Goal: Task Accomplishment & Management: Use online tool/utility

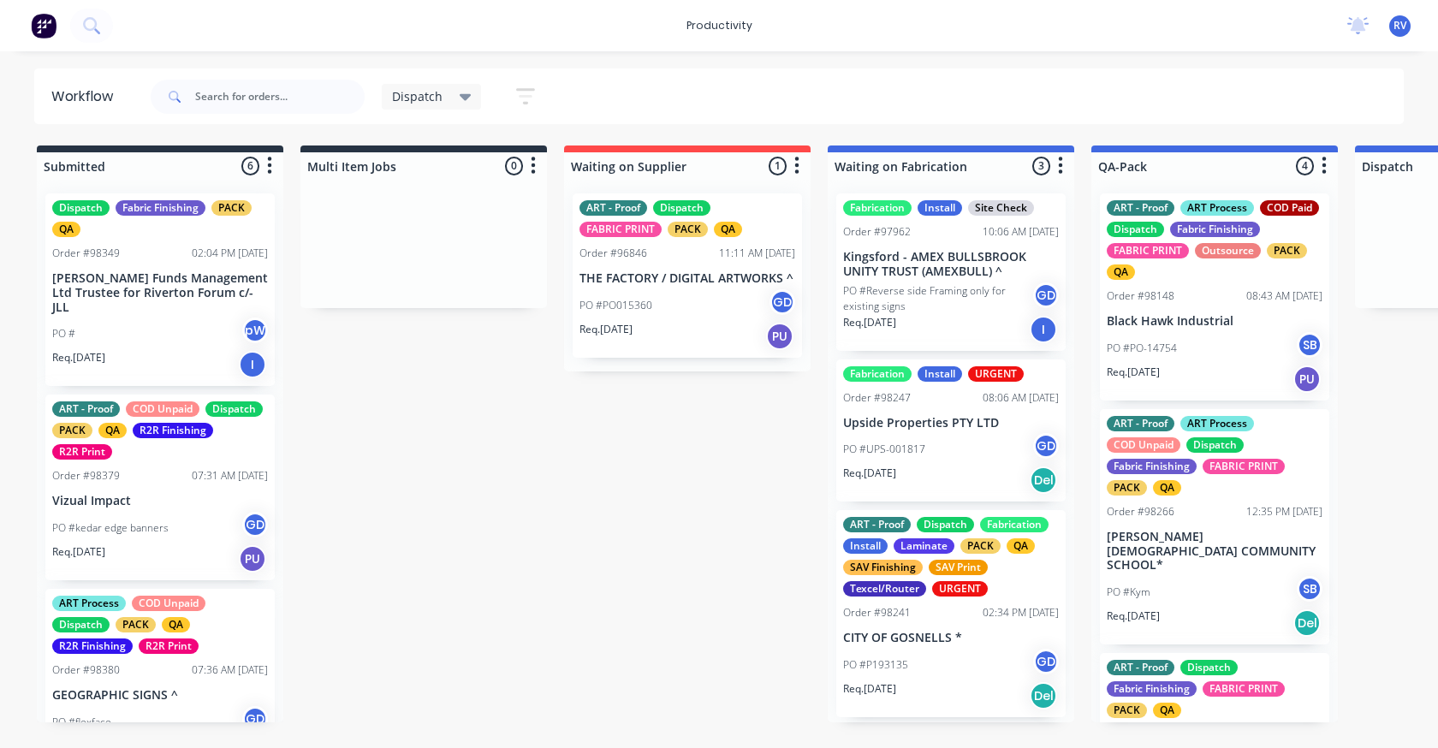
scroll to position [0, 1154]
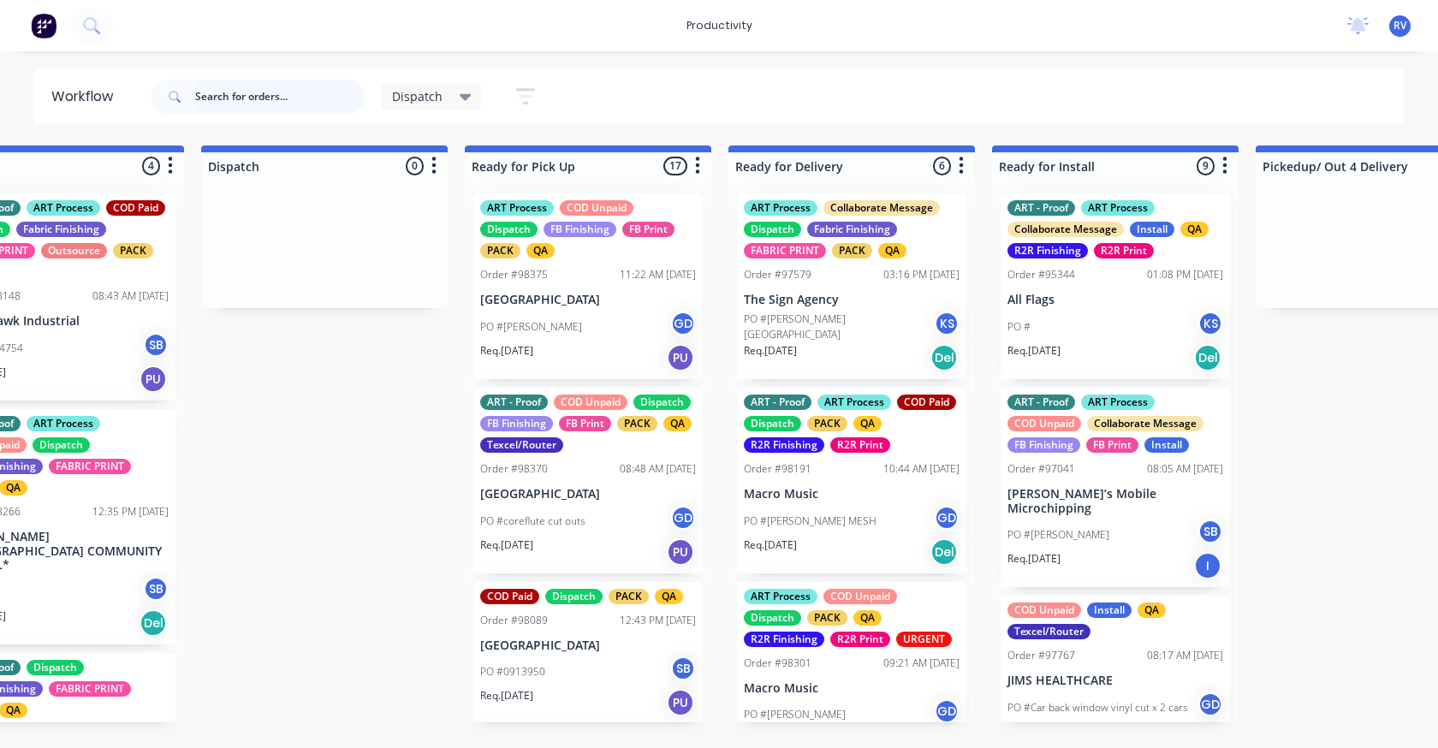
drag, startPoint x: 270, startPoint y: 98, endPoint x: 275, endPoint y: 137, distance: 38.9
click at [272, 98] on input "text" at bounding box center [279, 97] width 169 height 34
type input "98319"
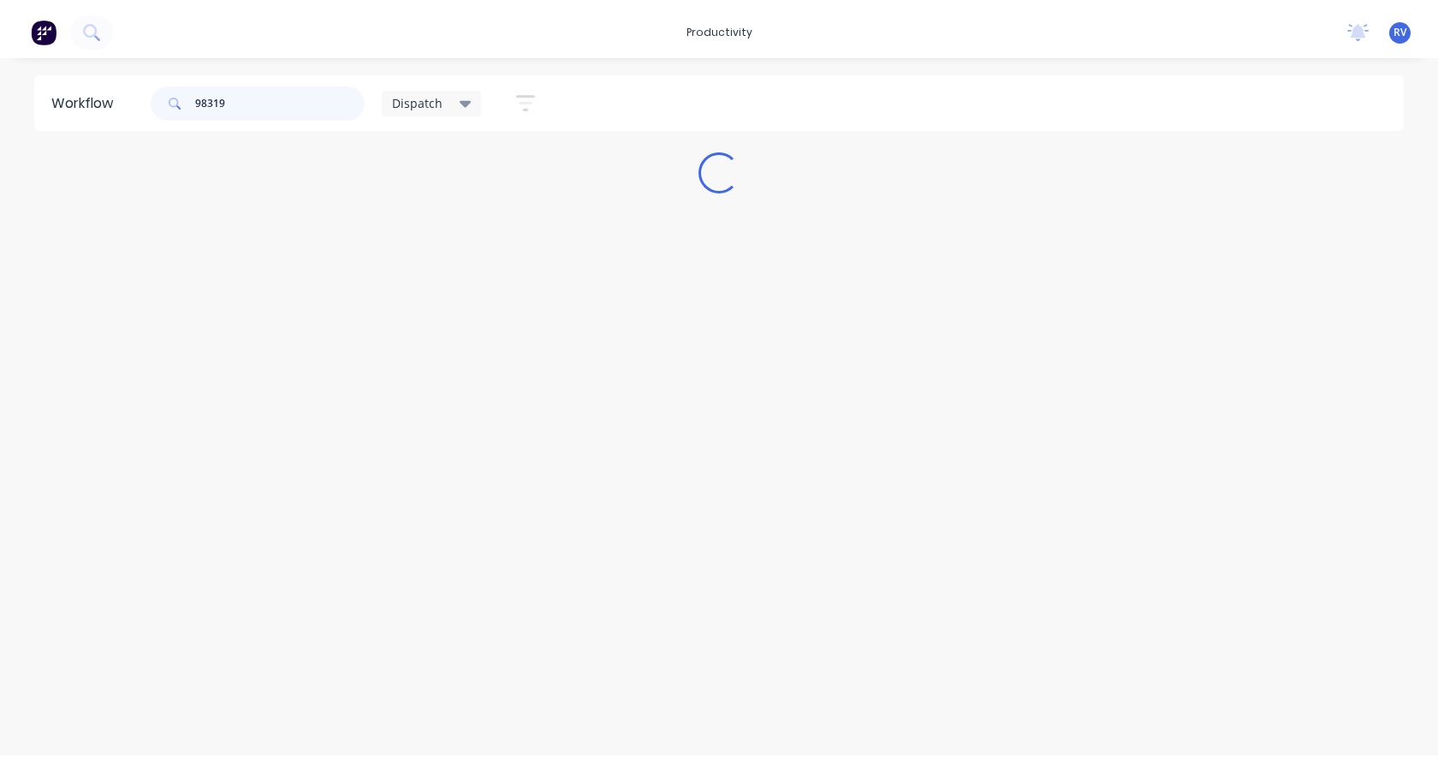
scroll to position [0, 0]
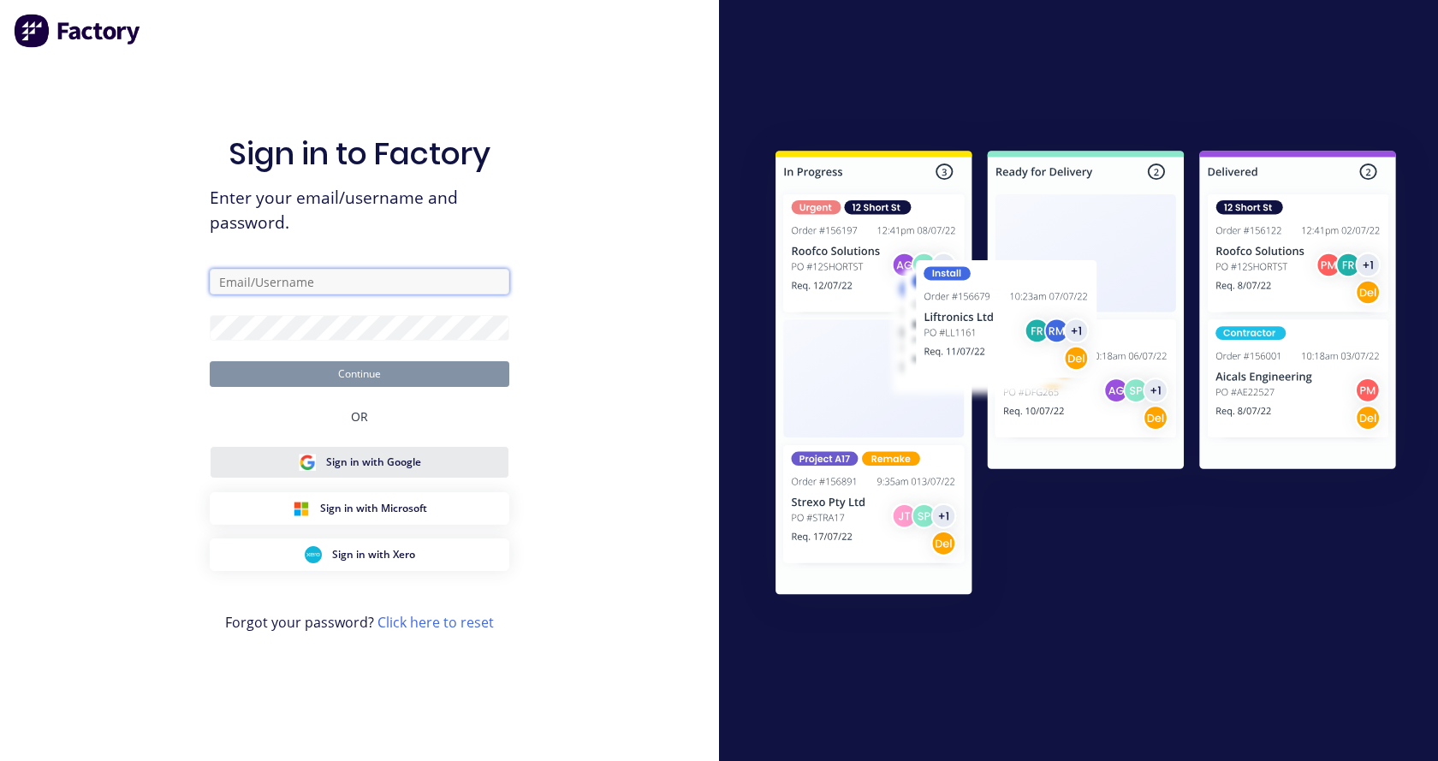
type input "[EMAIL_ADDRESS][DOMAIN_NAME]"
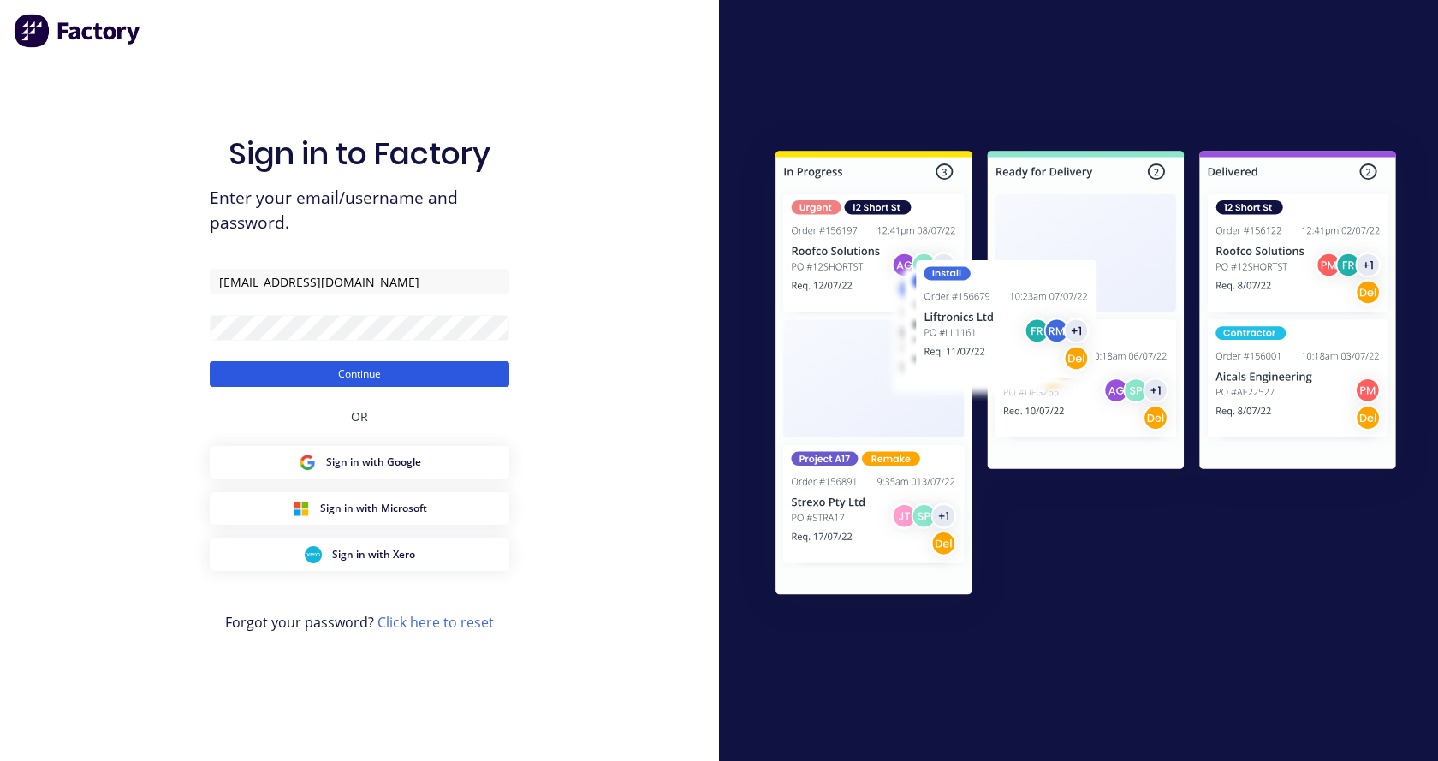
click at [278, 378] on button "Continue" at bounding box center [360, 374] width 300 height 26
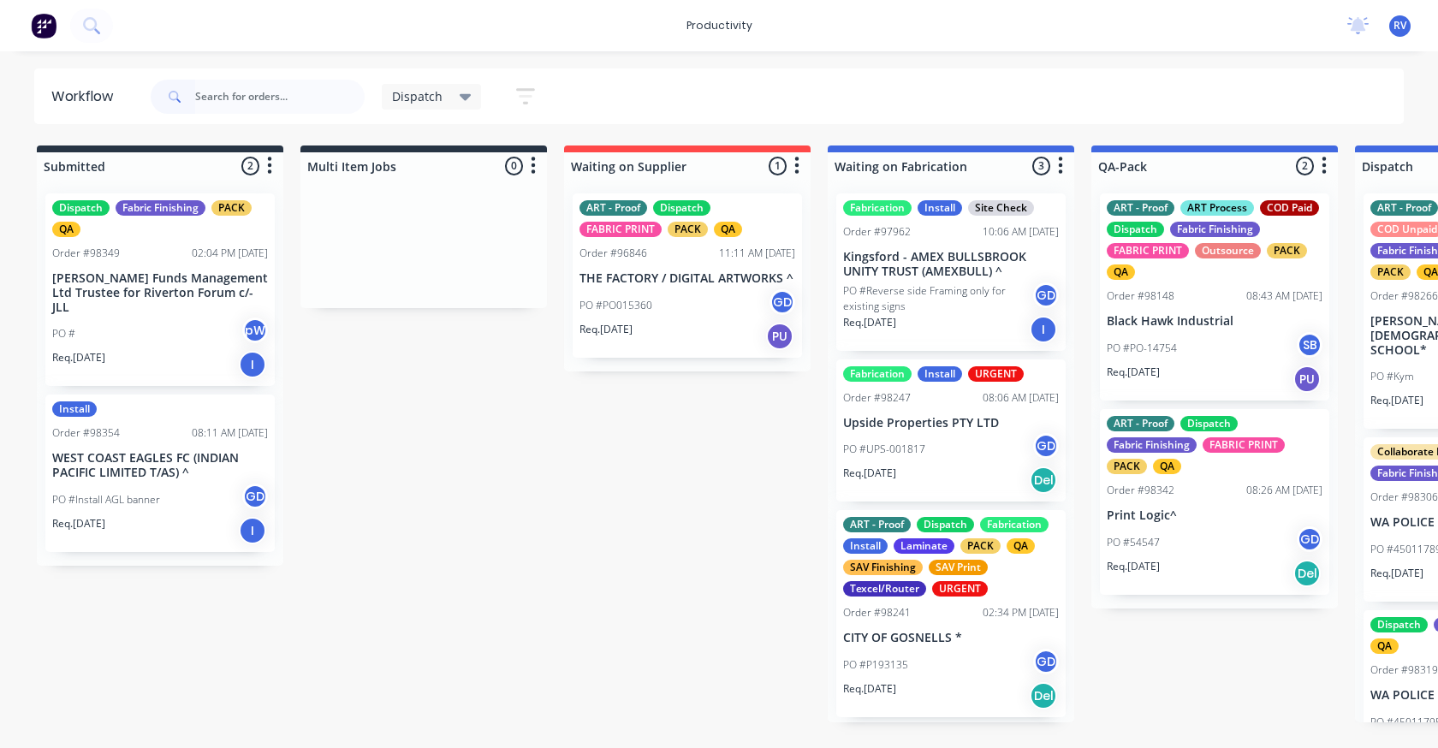
click at [295, 103] on input "text" at bounding box center [279, 97] width 169 height 34
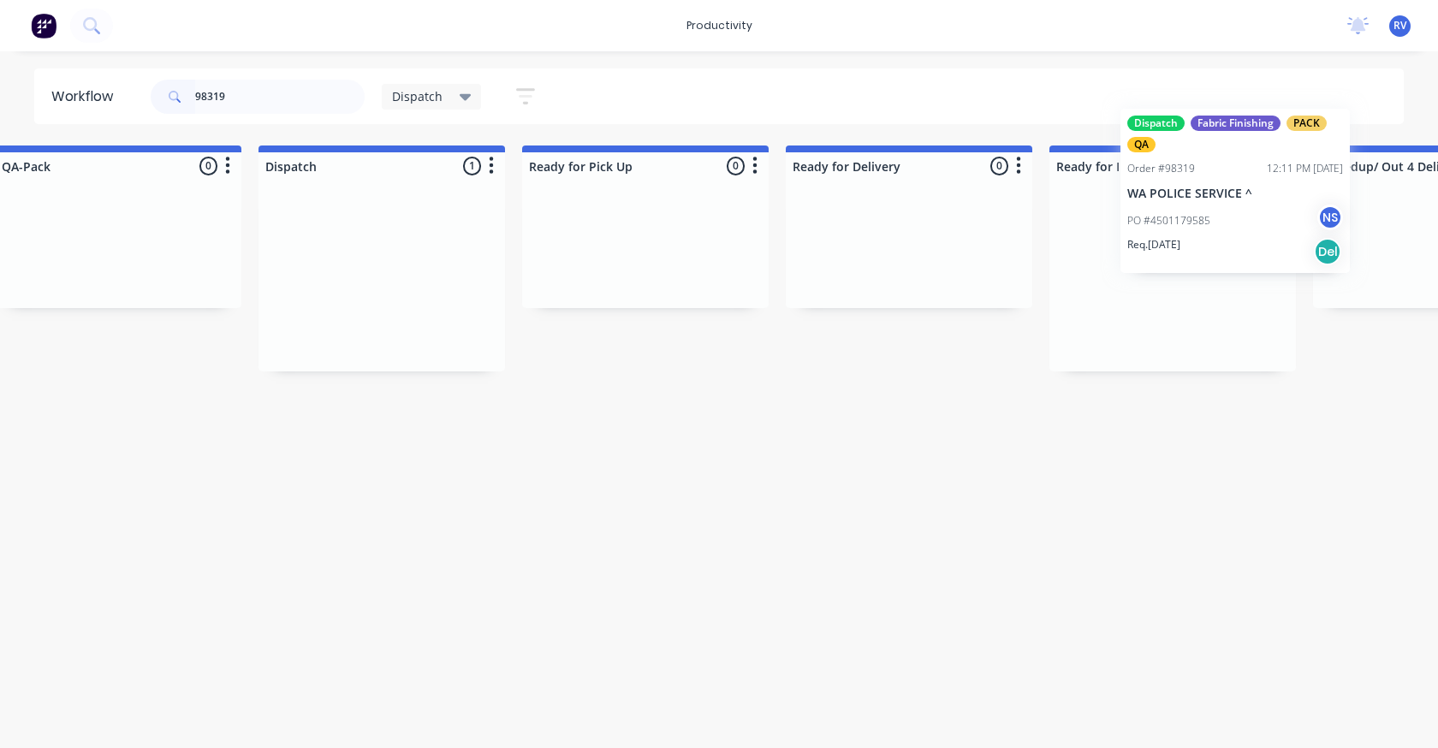
scroll to position [0, 1097]
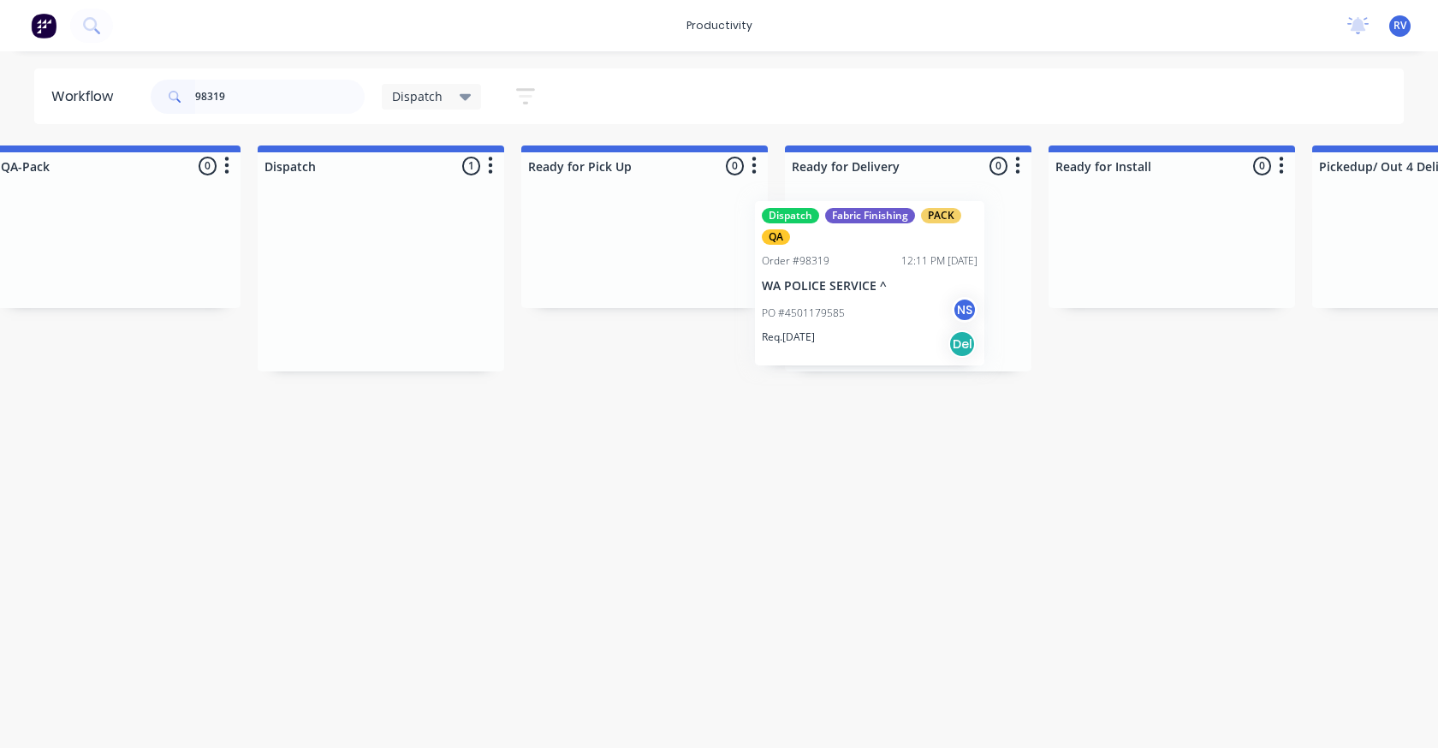
drag, startPoint x: 345, startPoint y: 306, endPoint x: 853, endPoint y: 285, distance: 508.9
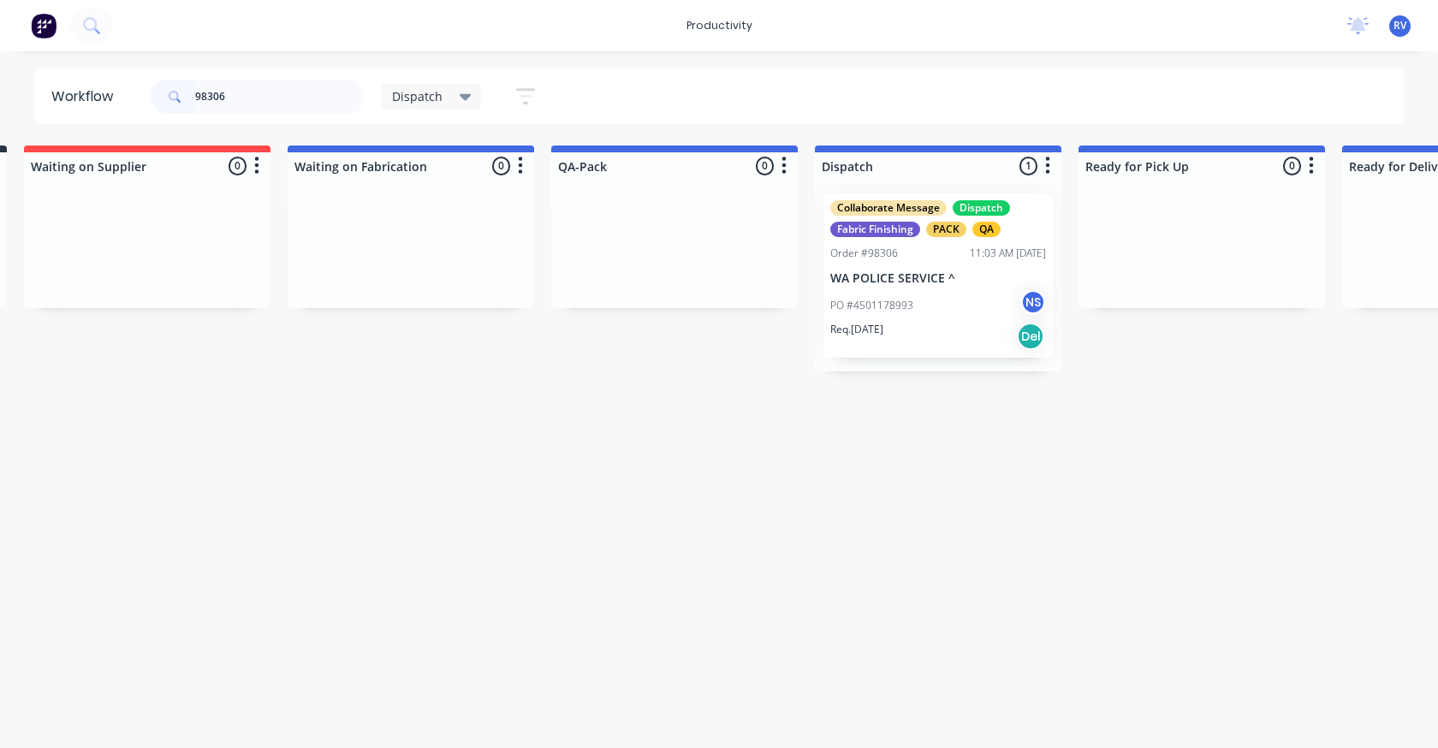
scroll to position [0, 992]
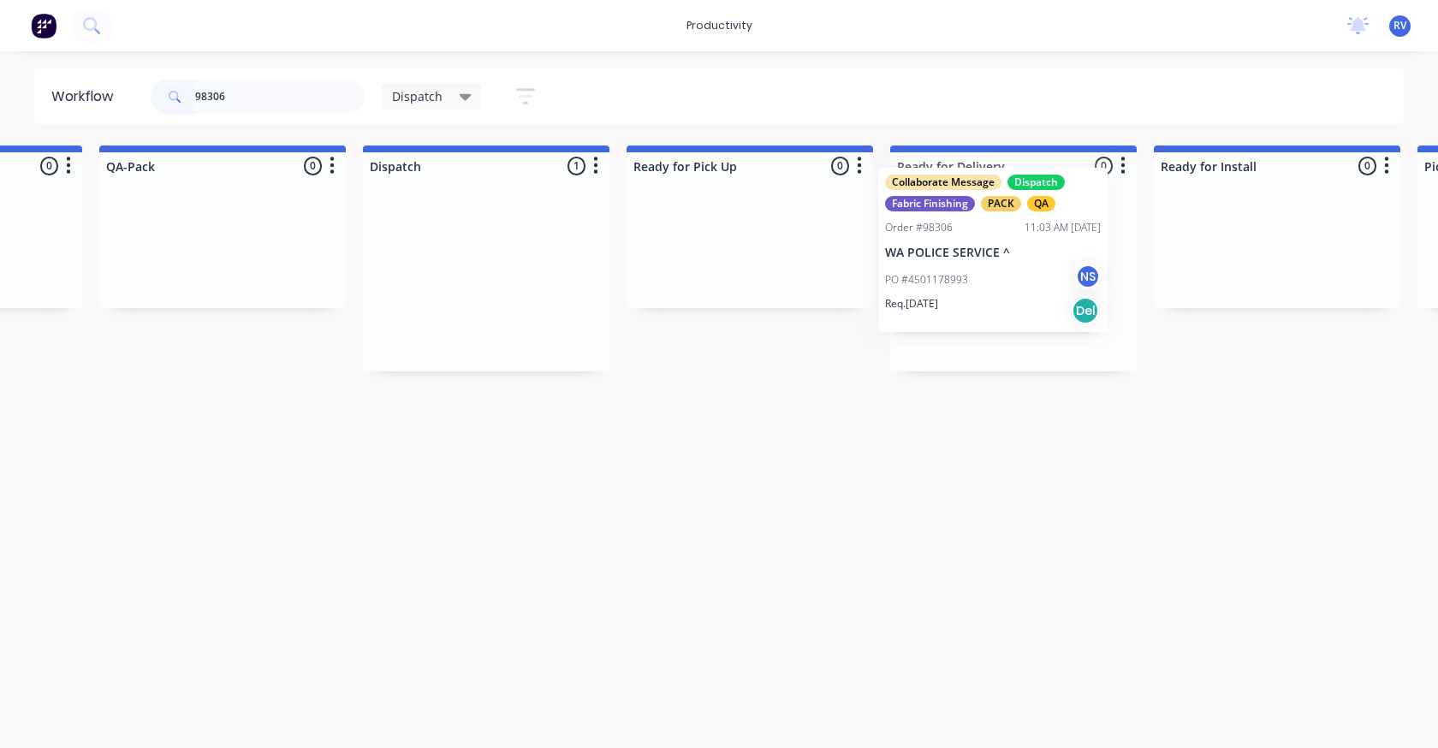
drag, startPoint x: 495, startPoint y: 243, endPoint x: 1010, endPoint y: 213, distance: 516.2
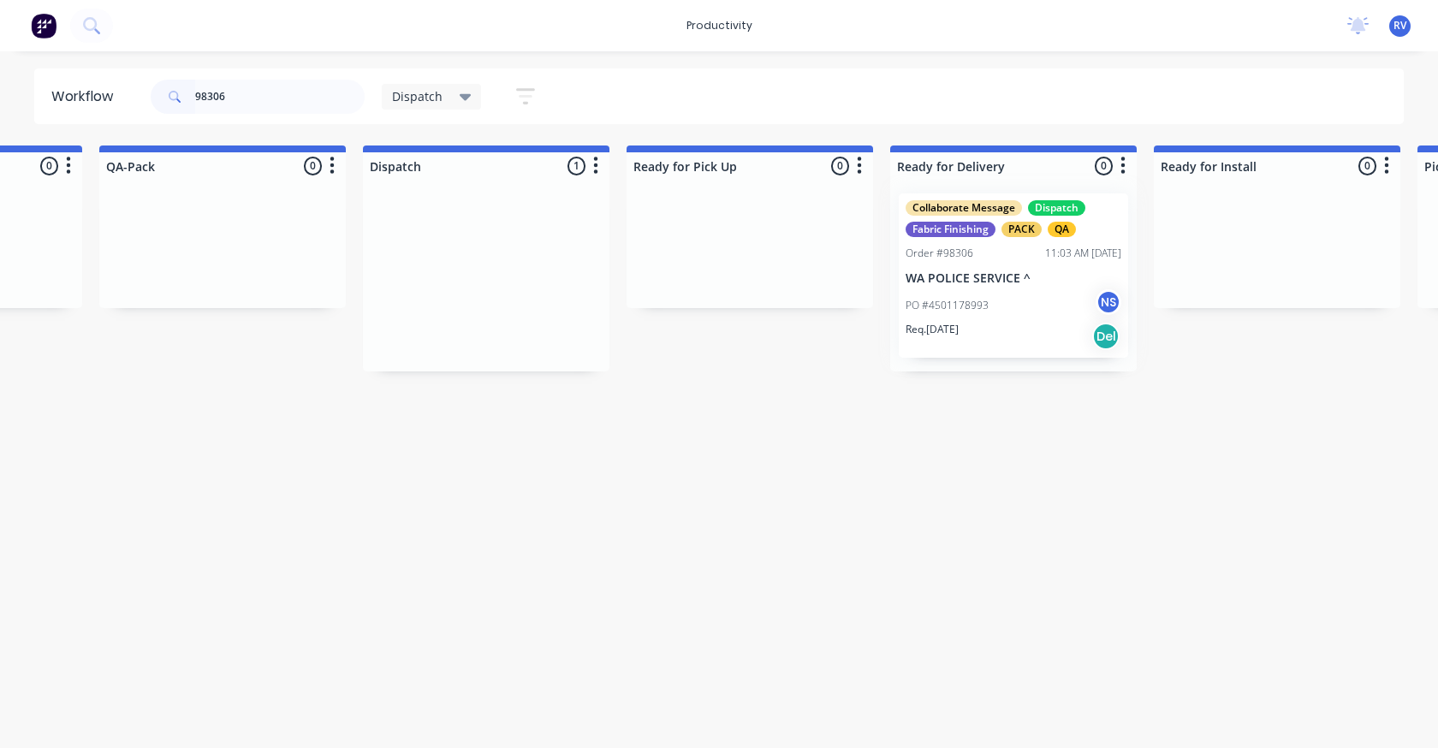
type input "98306"
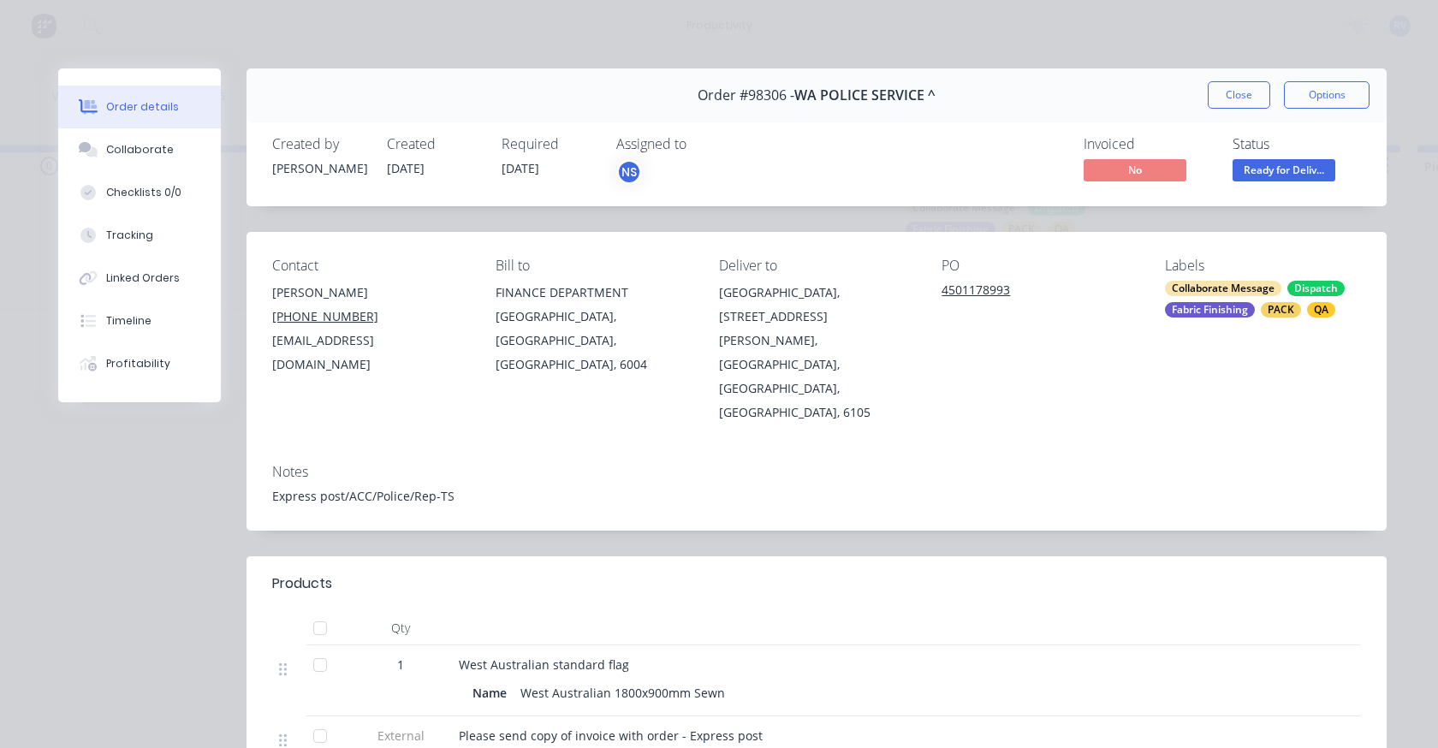
drag, startPoint x: 148, startPoint y: 152, endPoint x: 251, endPoint y: 198, distance: 112.3
click at [149, 152] on div "Collaborate" at bounding box center [140, 149] width 68 height 15
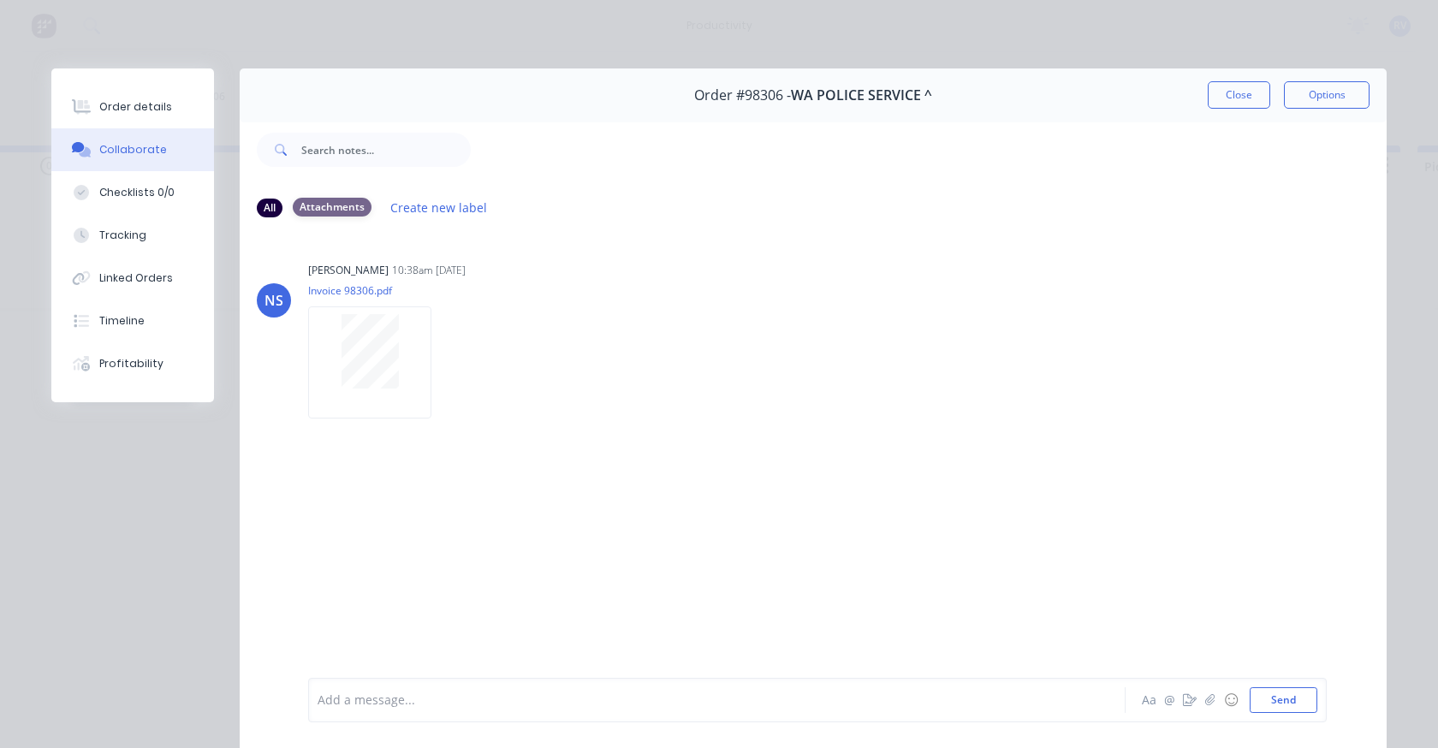
click at [328, 212] on div "Attachments" at bounding box center [332, 207] width 79 height 19
click at [1213, 109] on div "Order #98306 - WA POLICE SERVICE ^ Close Options" at bounding box center [813, 95] width 1147 height 54
click at [1241, 96] on button "Close" at bounding box center [1239, 94] width 62 height 27
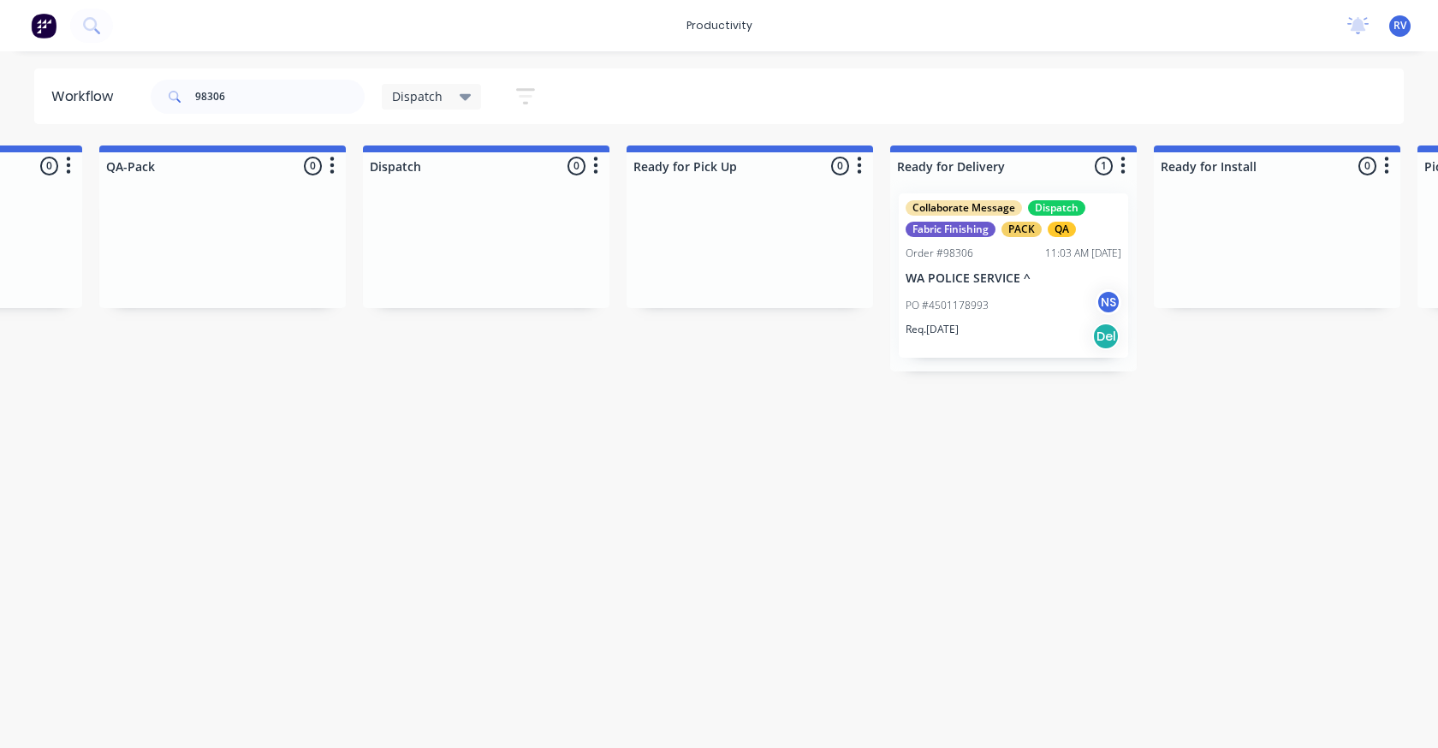
drag, startPoint x: 403, startPoint y: 87, endPoint x: 413, endPoint y: 109, distance: 23.4
click at [403, 86] on div "Dispatch" at bounding box center [432, 97] width 100 height 26
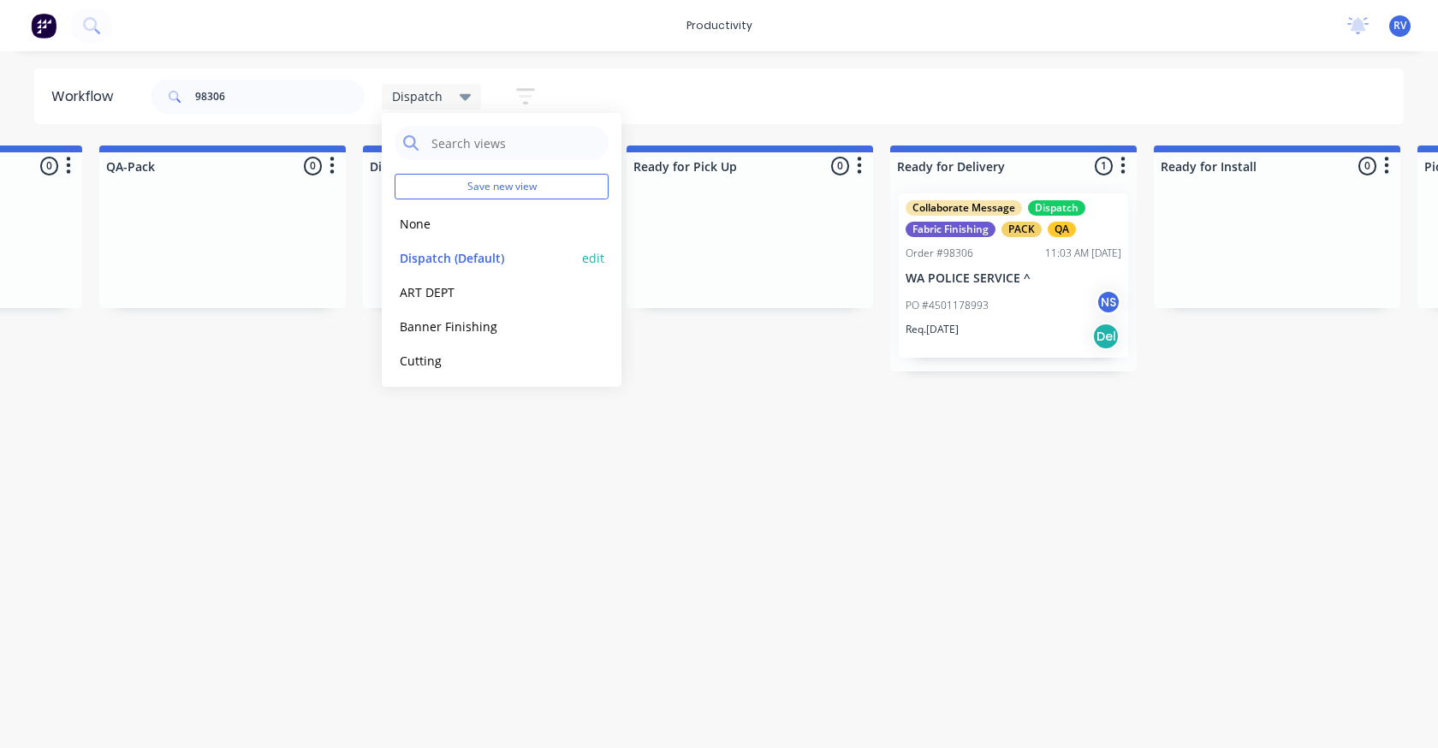
click at [470, 254] on button "Dispatch (Default)" at bounding box center [486, 258] width 182 height 20
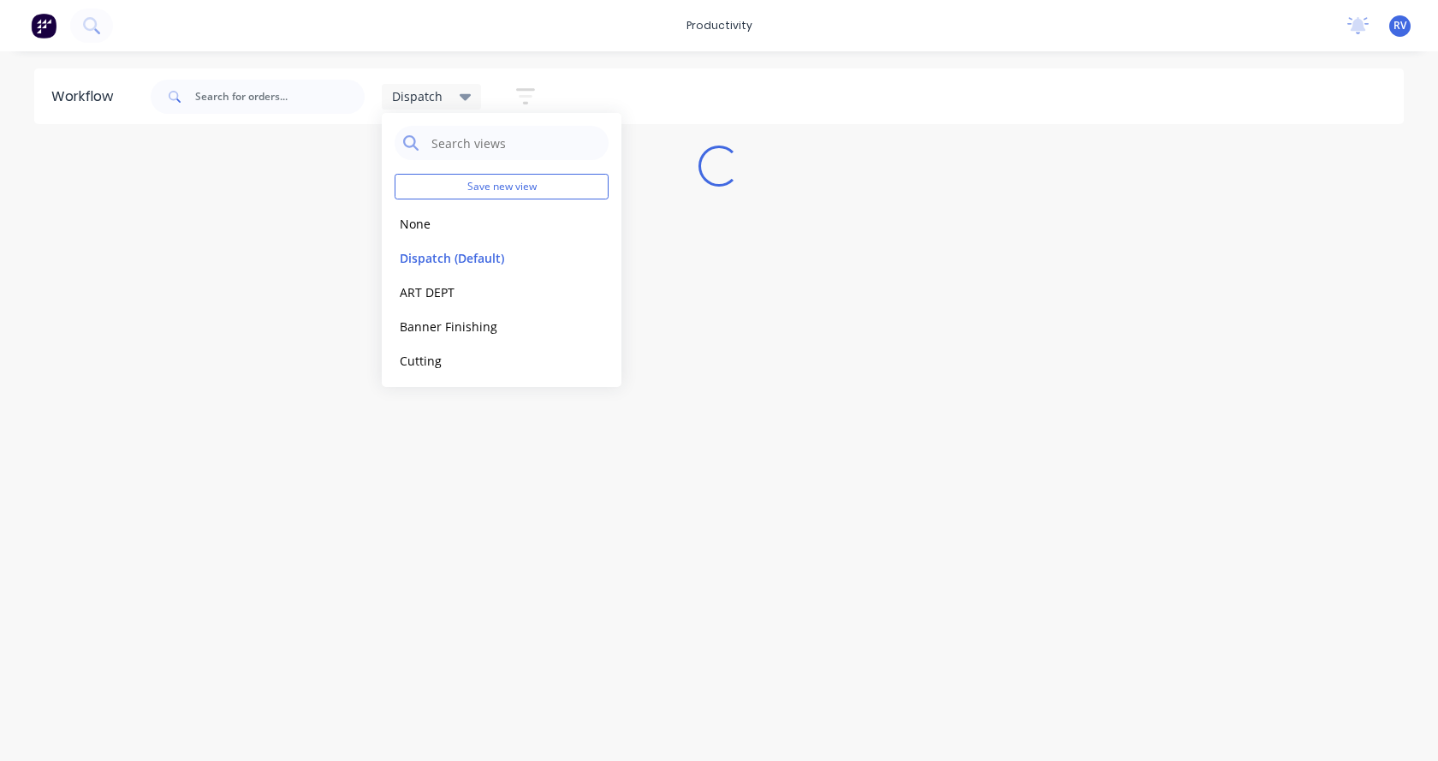
click at [479, 489] on div "Workflow Dispatch Save new view None edit Dispatch (Default) edit ART DEPT edit…" at bounding box center [719, 397] width 1438 height 658
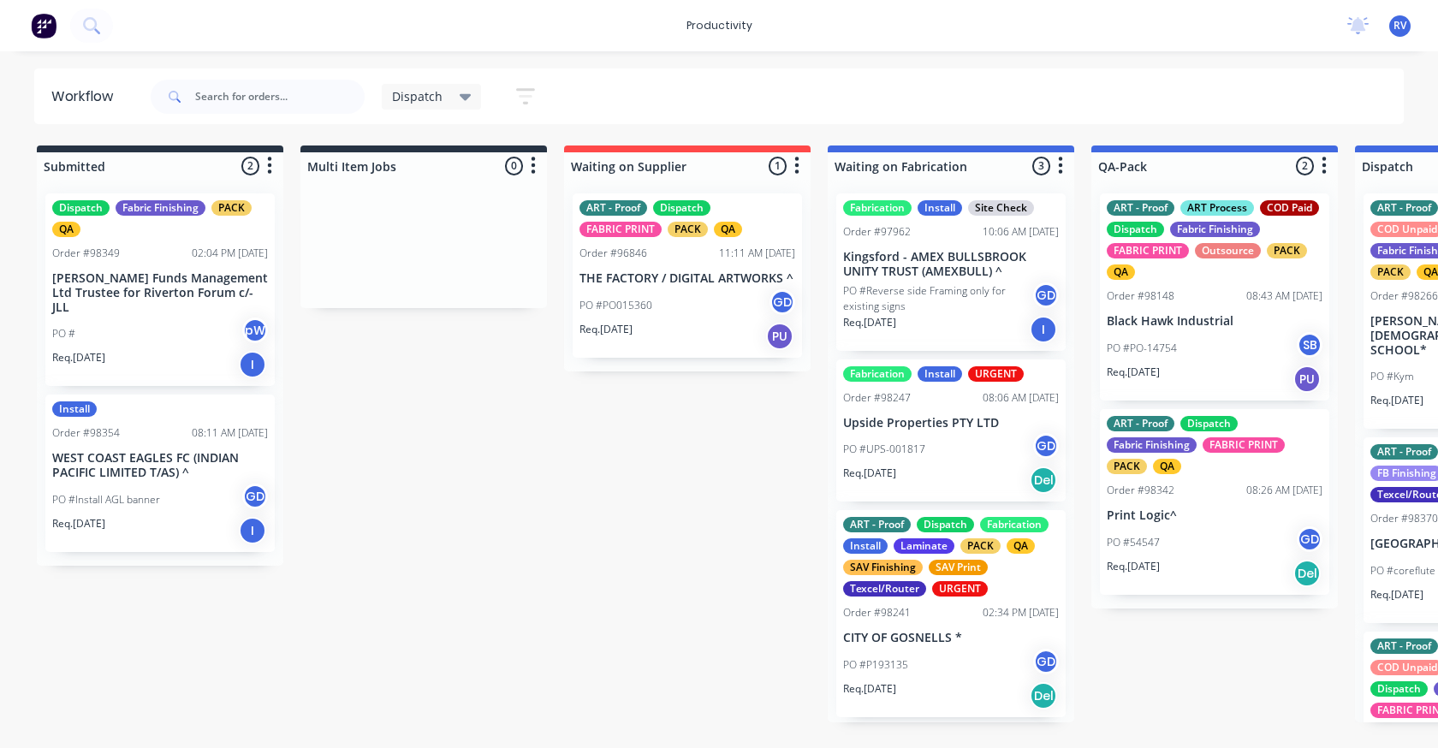
click at [299, 645] on html "productivity productivity Workflow Planner Delivery Scheduling Timesheets No ne…" at bounding box center [719, 322] width 1438 height 645
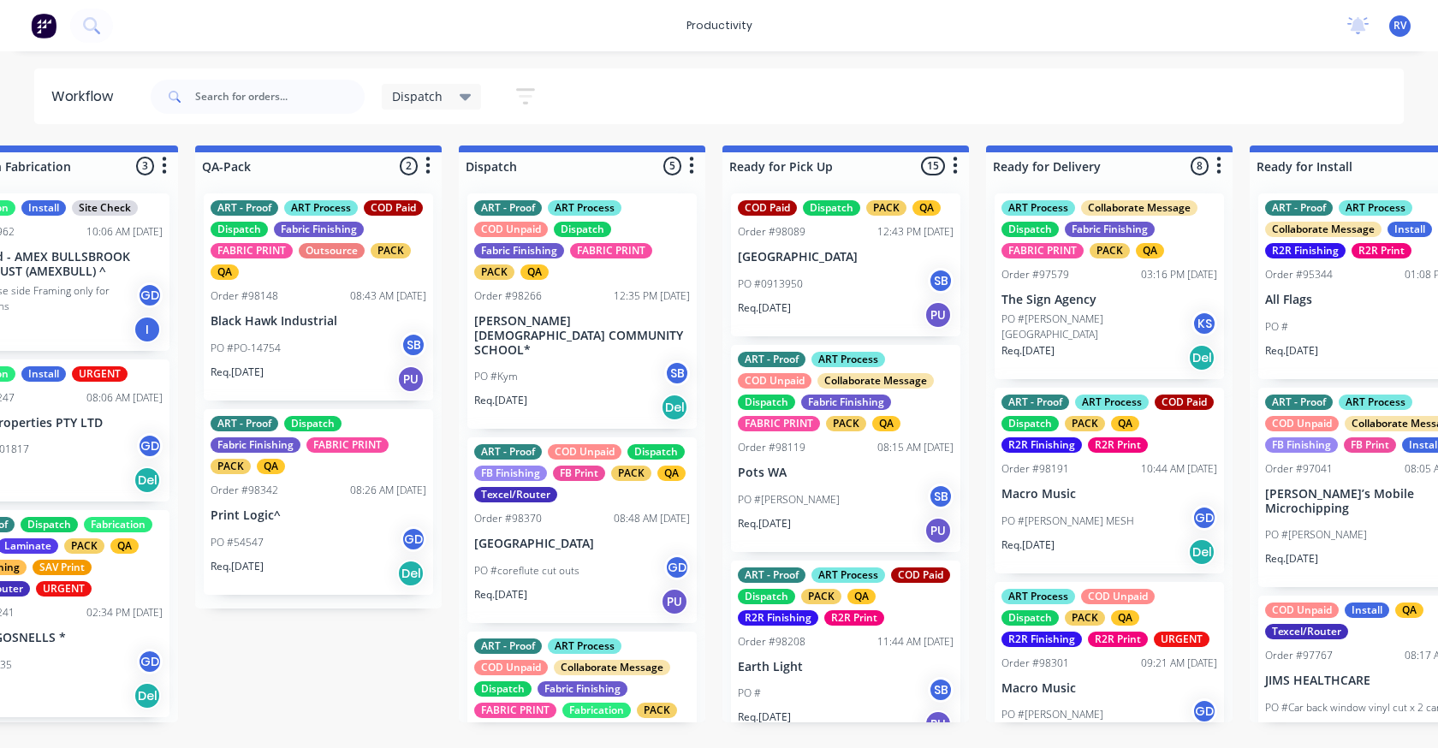
click at [569, 555] on div "PO #coreflute cut outs GD" at bounding box center [582, 571] width 216 height 33
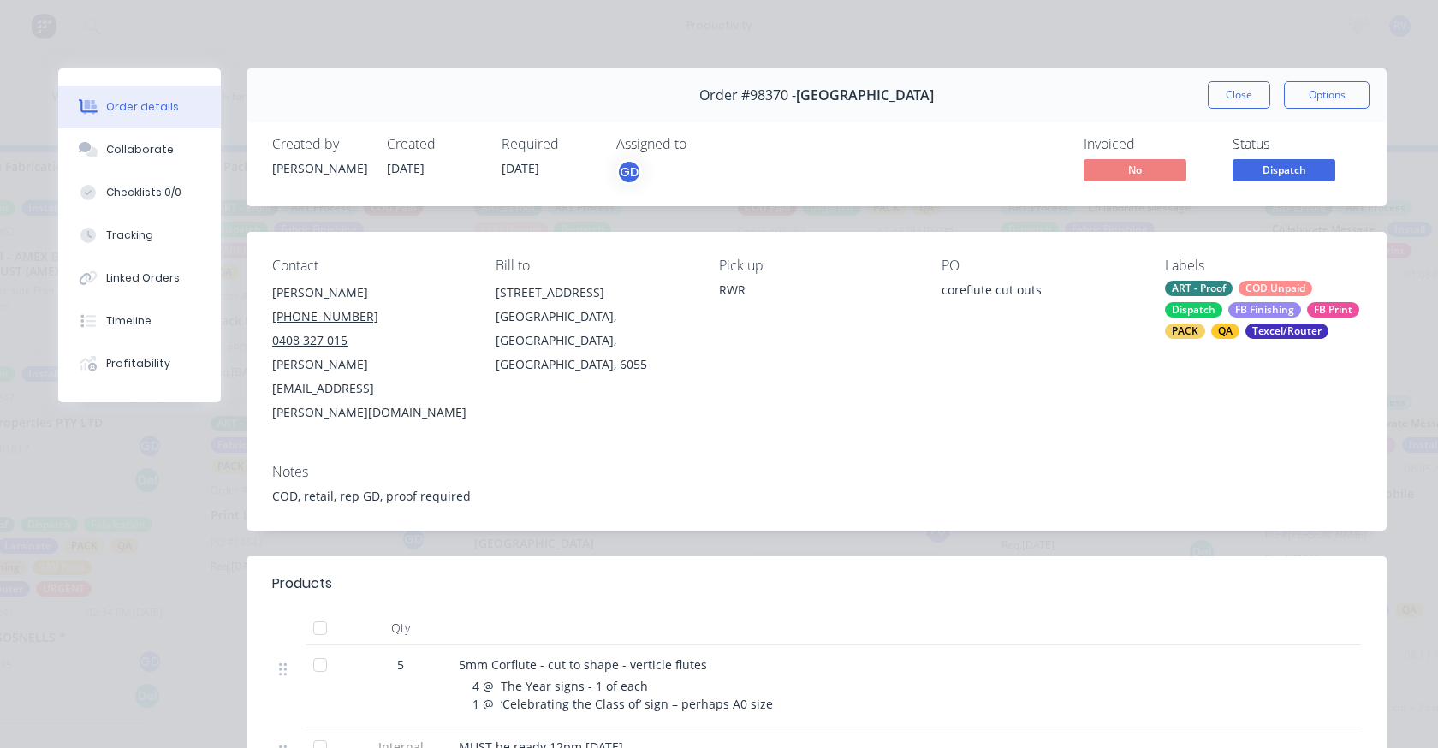
click at [1238, 79] on div "Order #98370 - GUILDFORD GRAMMAR SCHOOL Close Options" at bounding box center [817, 95] width 1140 height 54
click at [1236, 81] on button "Close" at bounding box center [1239, 94] width 62 height 27
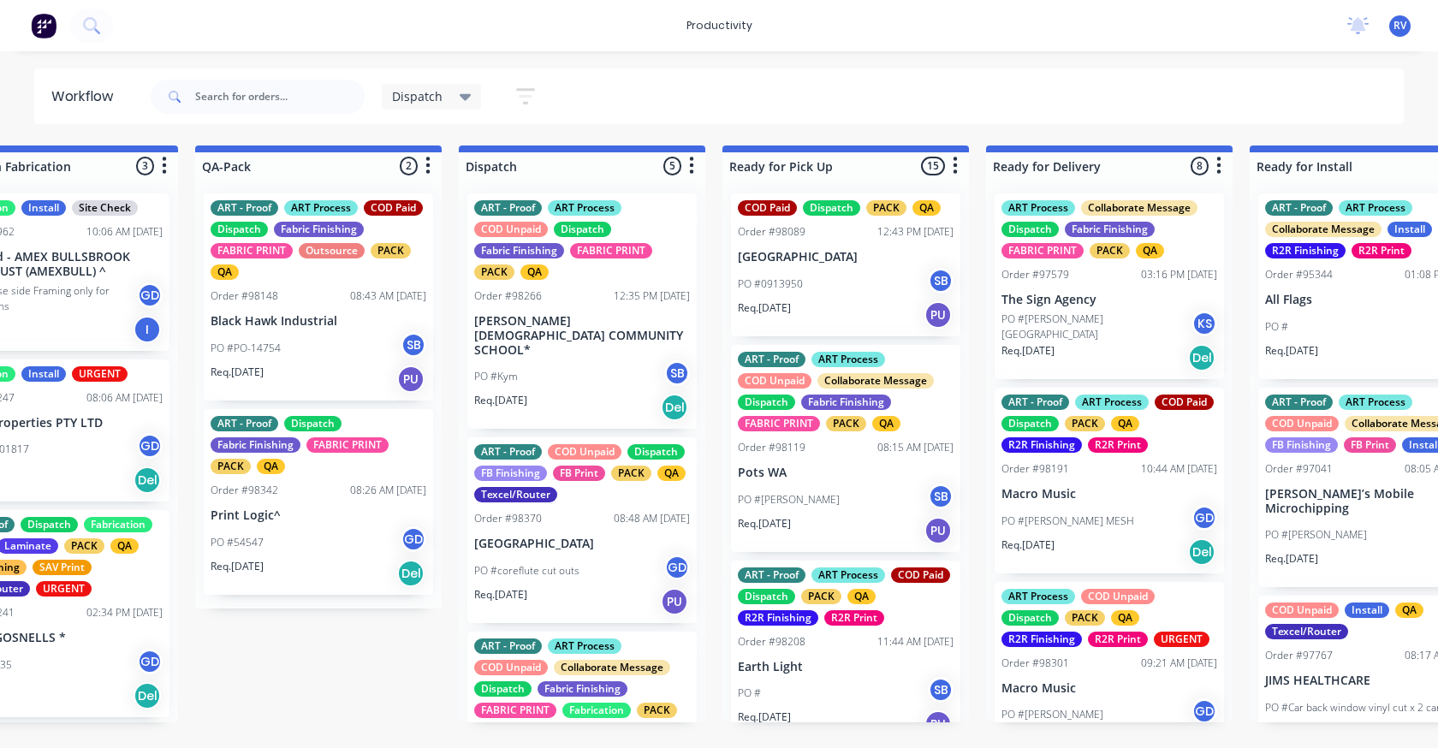
click at [525, 360] on div "PO #Kym SB" at bounding box center [582, 376] width 216 height 33
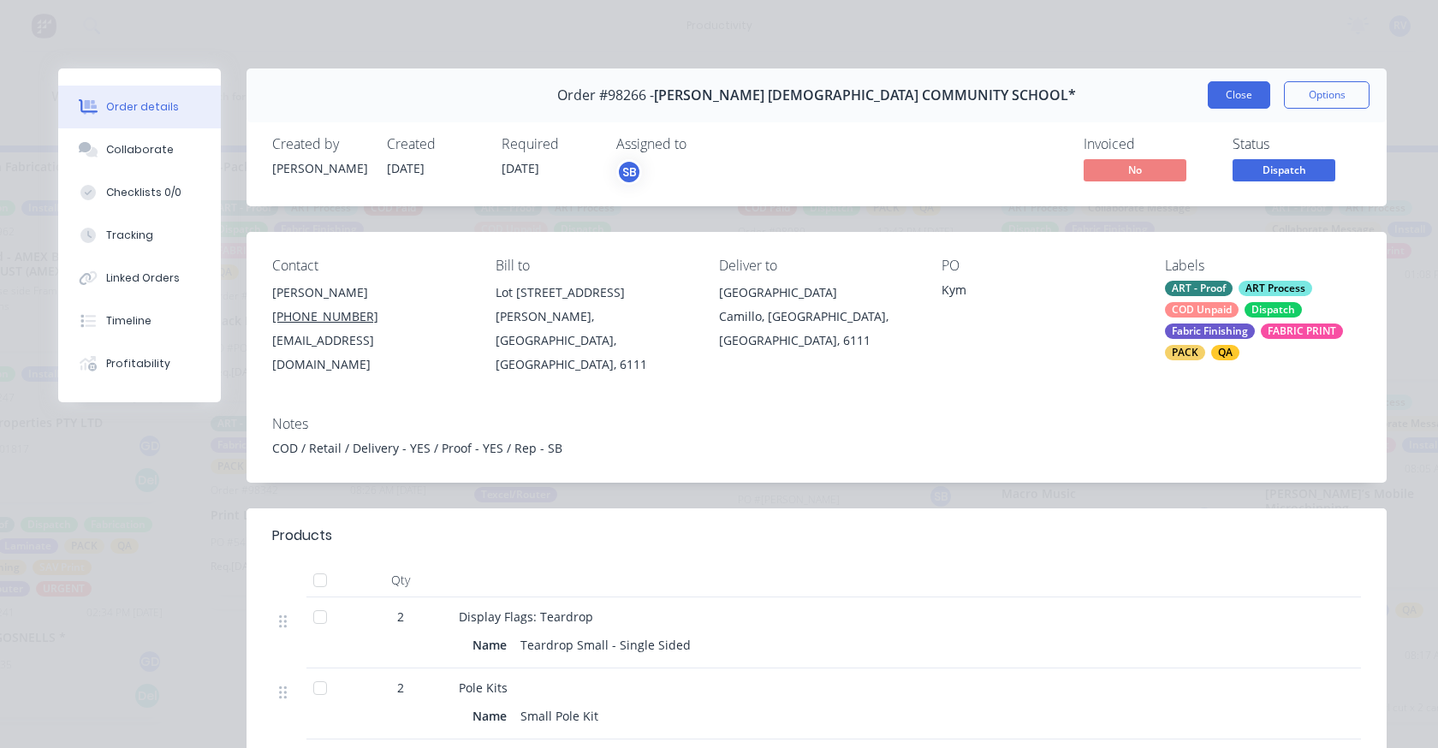
click at [1218, 96] on button "Close" at bounding box center [1239, 94] width 62 height 27
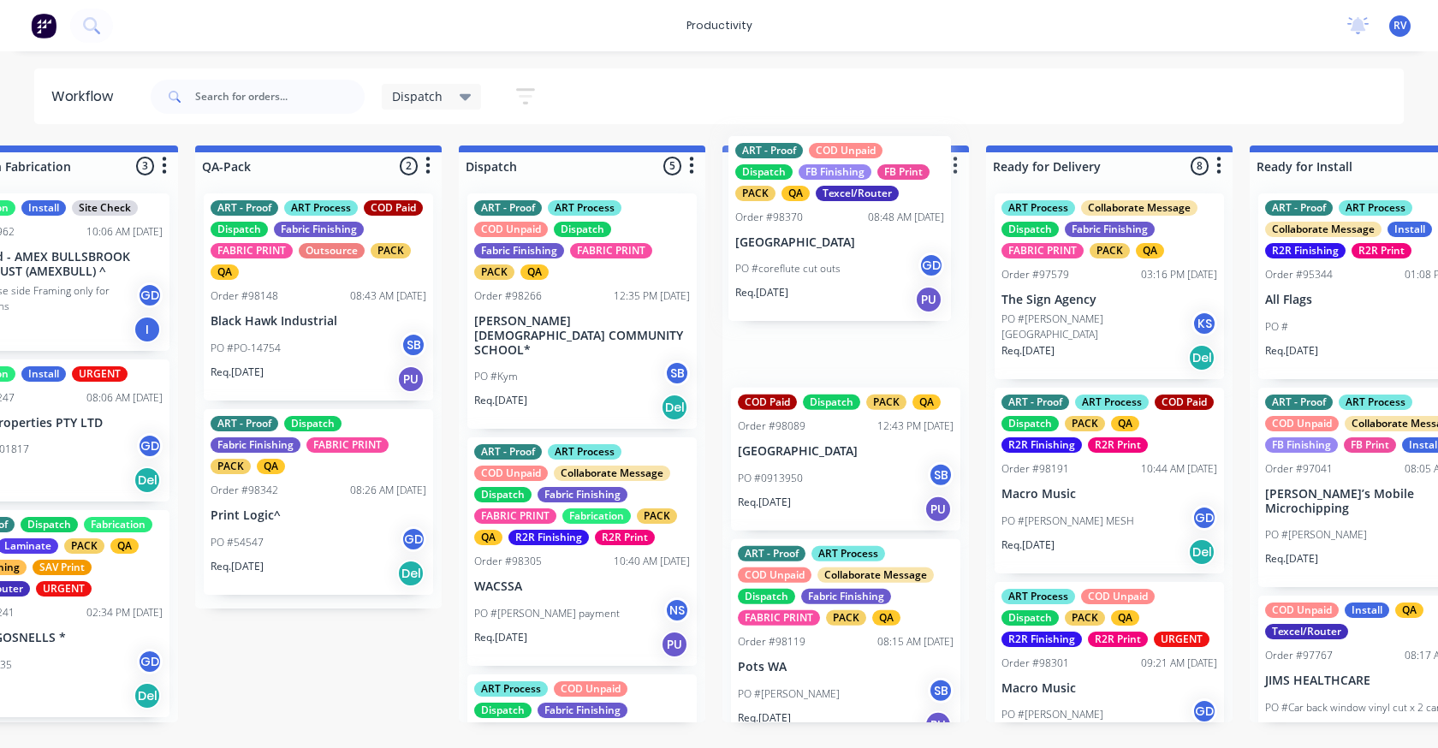
drag, startPoint x: 604, startPoint y: 514, endPoint x: 836, endPoint y: 291, distance: 321.5
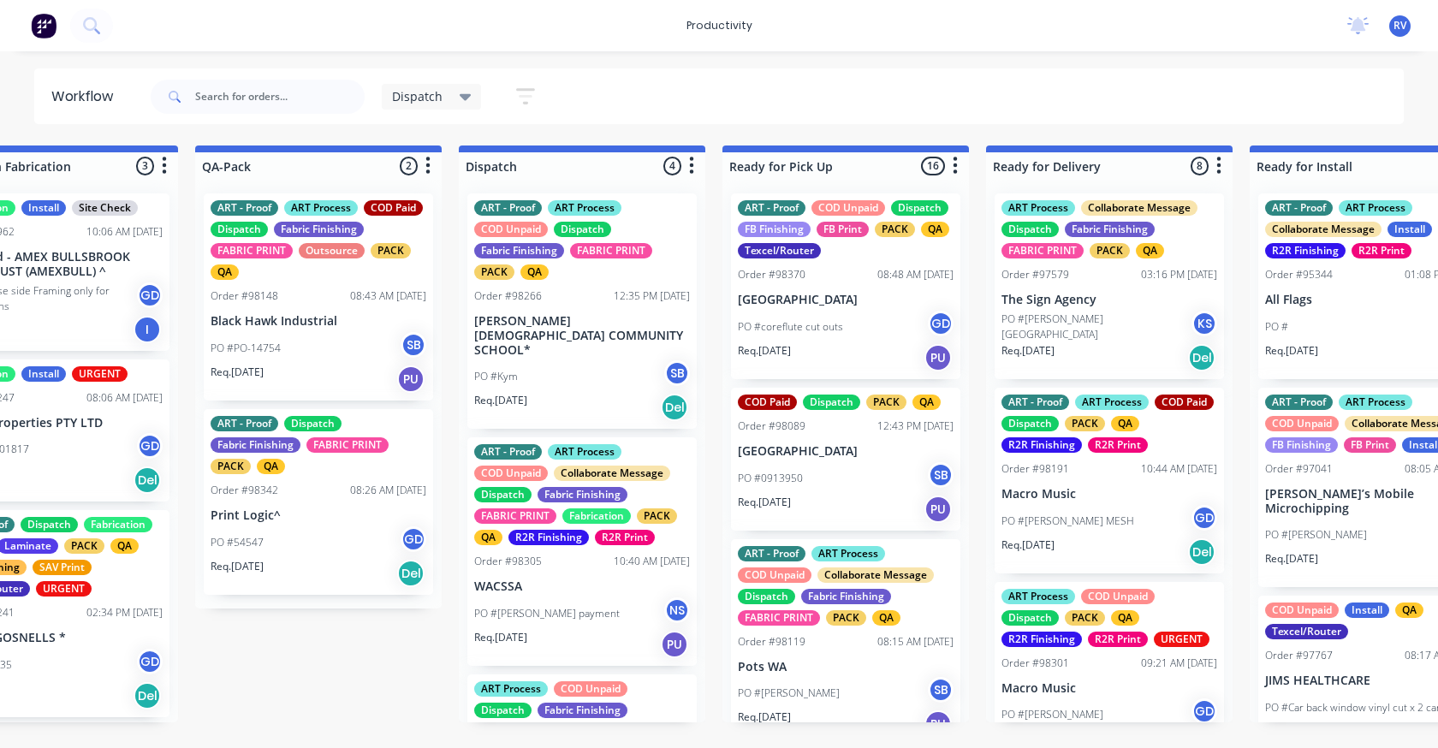
scroll to position [318, 0]
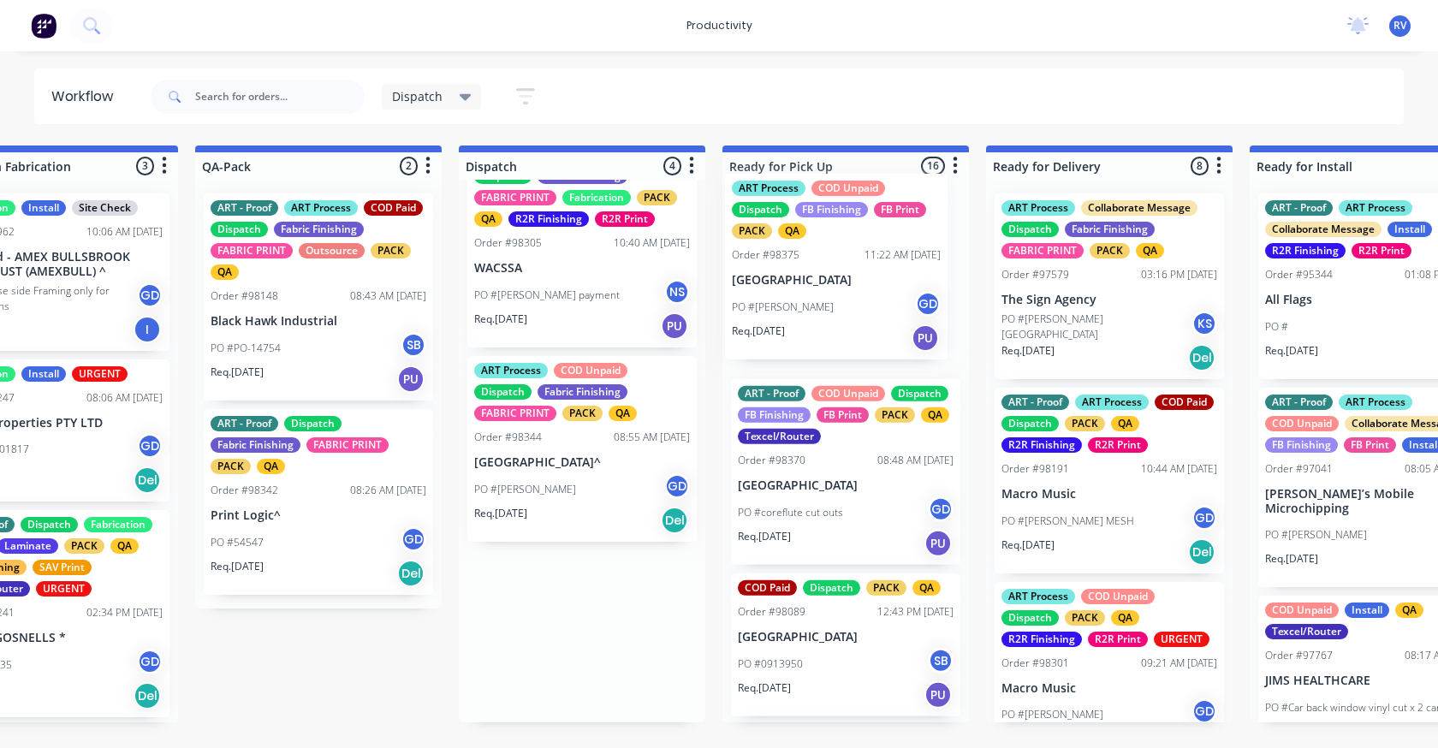
drag, startPoint x: 582, startPoint y: 605, endPoint x: 847, endPoint y: 241, distance: 450.5
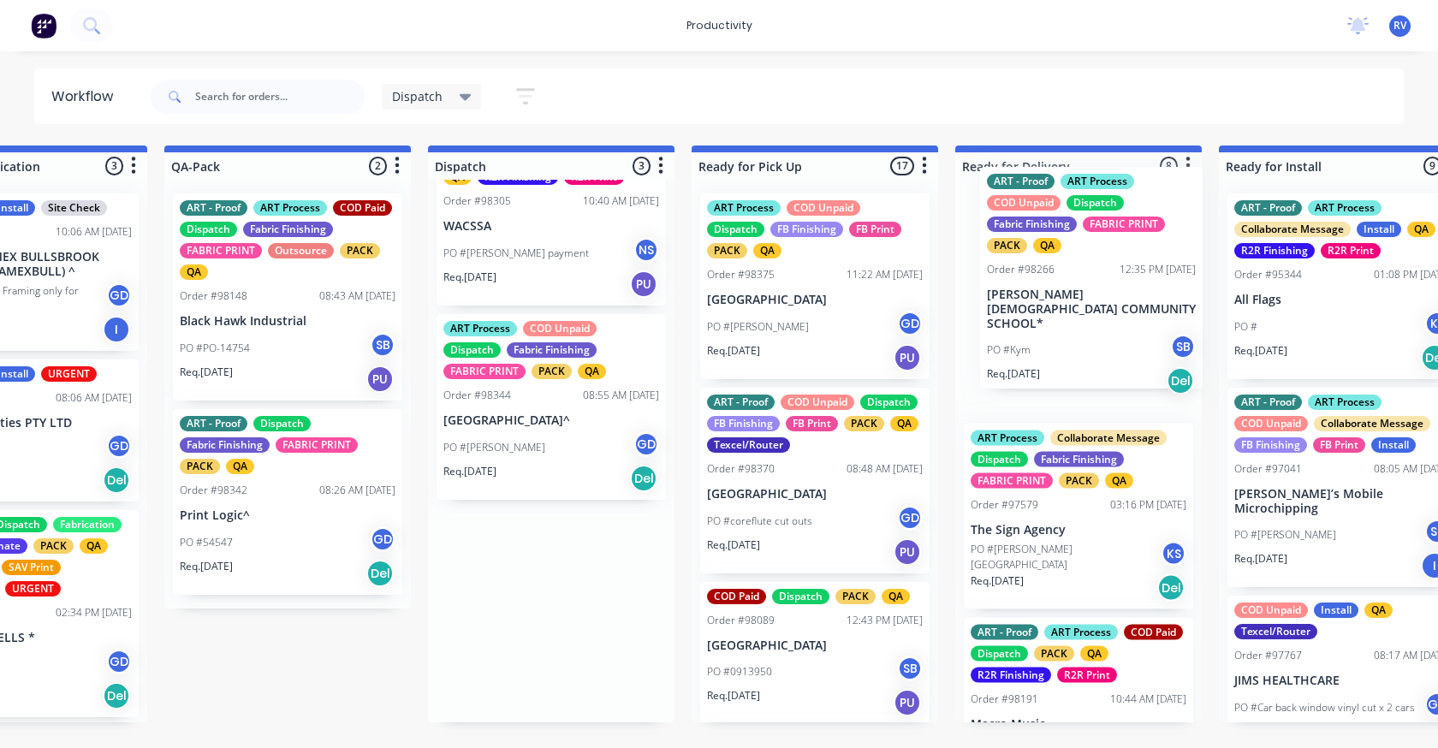
scroll to position [0, 930]
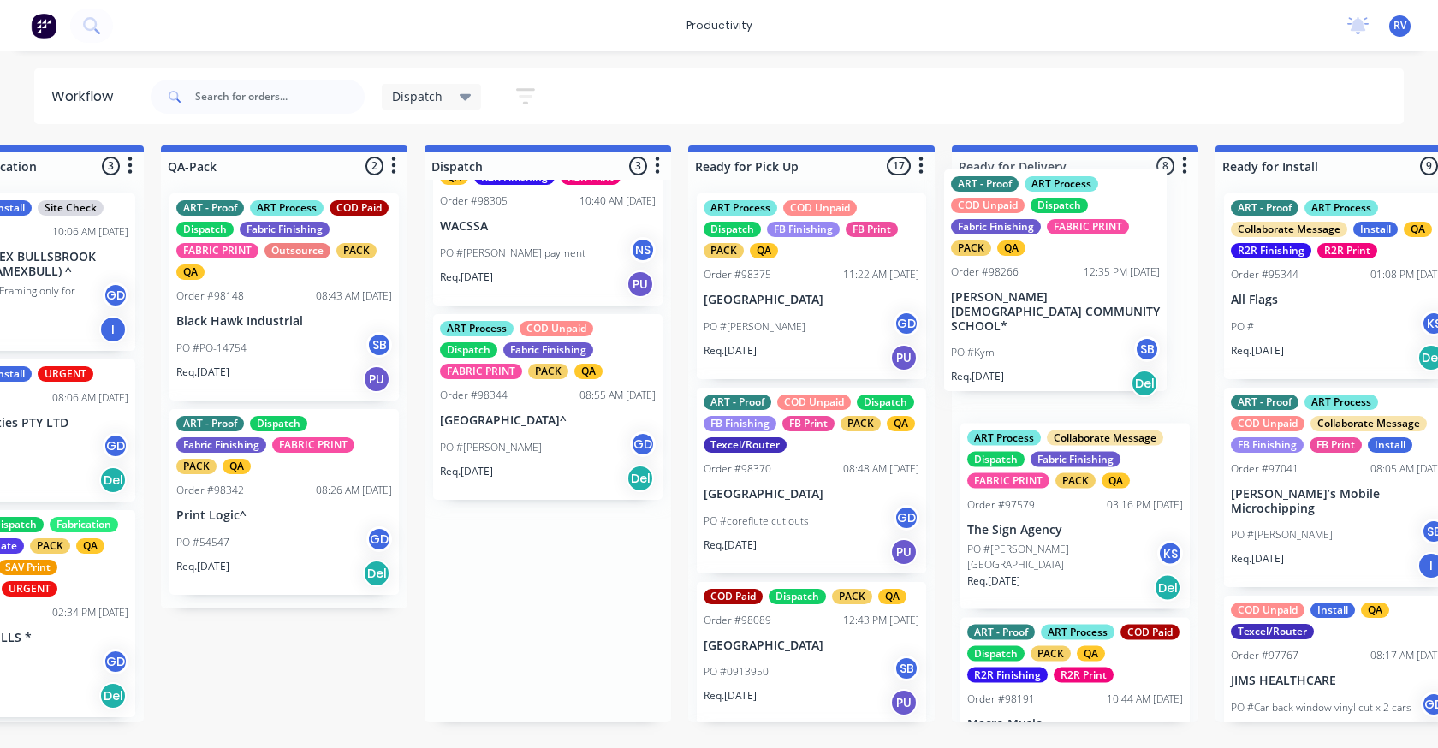
drag, startPoint x: 603, startPoint y: 246, endPoint x: 1046, endPoint y: 348, distance: 454.1
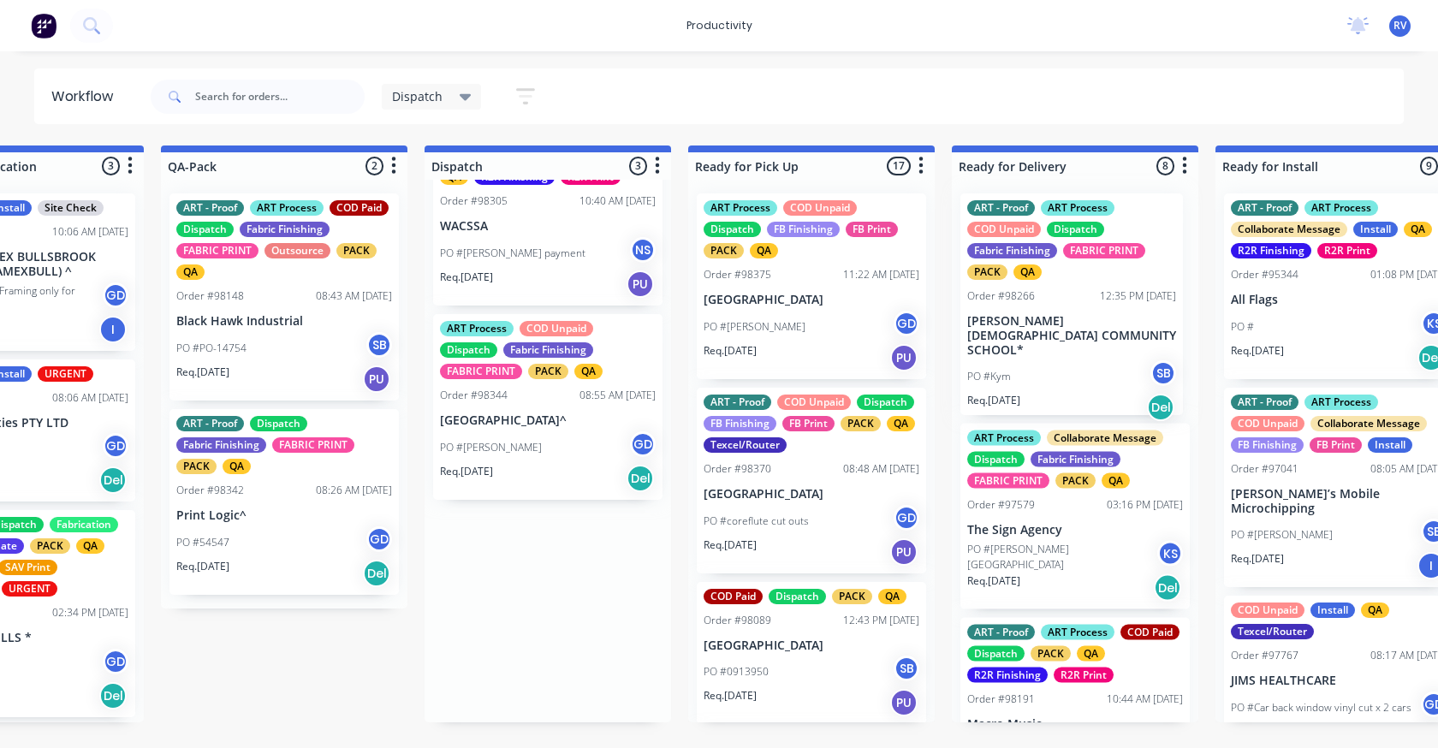
scroll to position [0, 0]
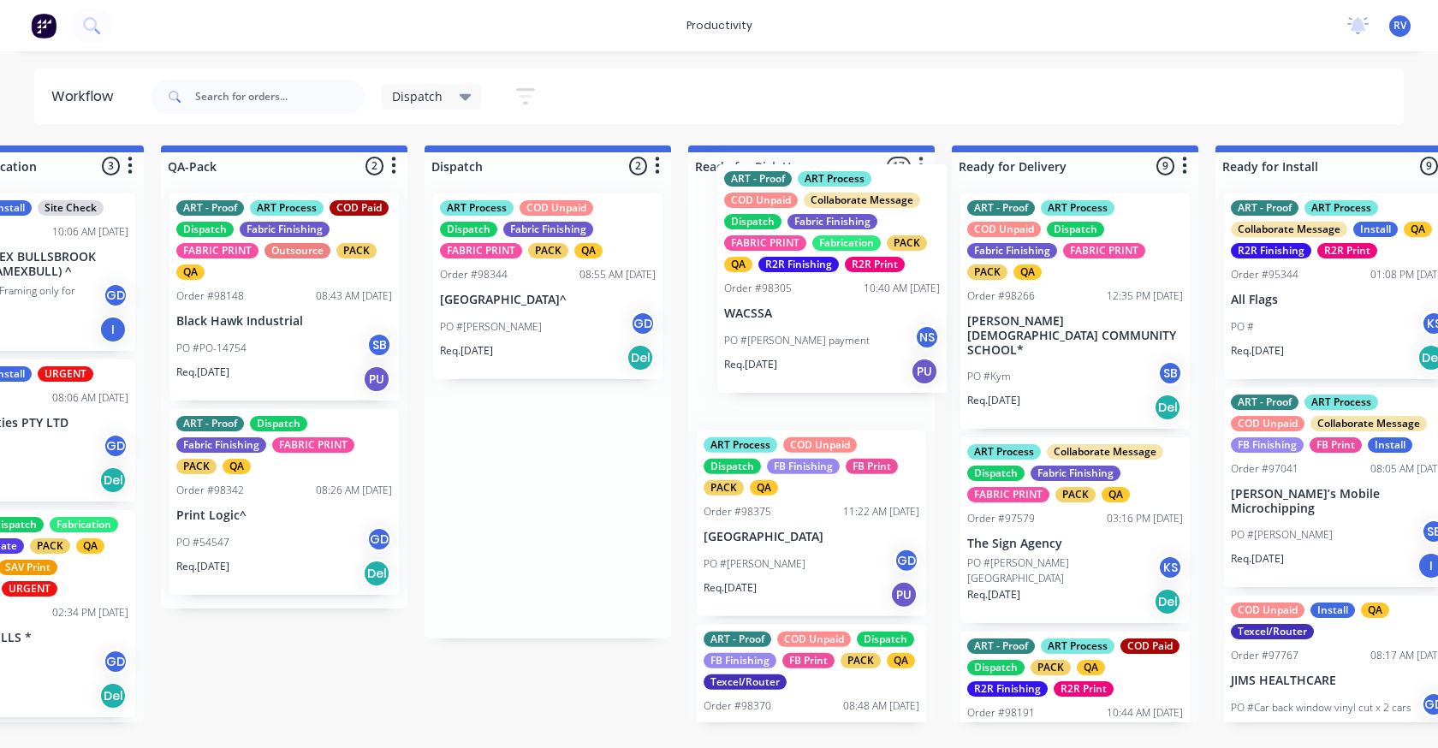
drag, startPoint x: 487, startPoint y: 316, endPoint x: 773, endPoint y: 287, distance: 287.4
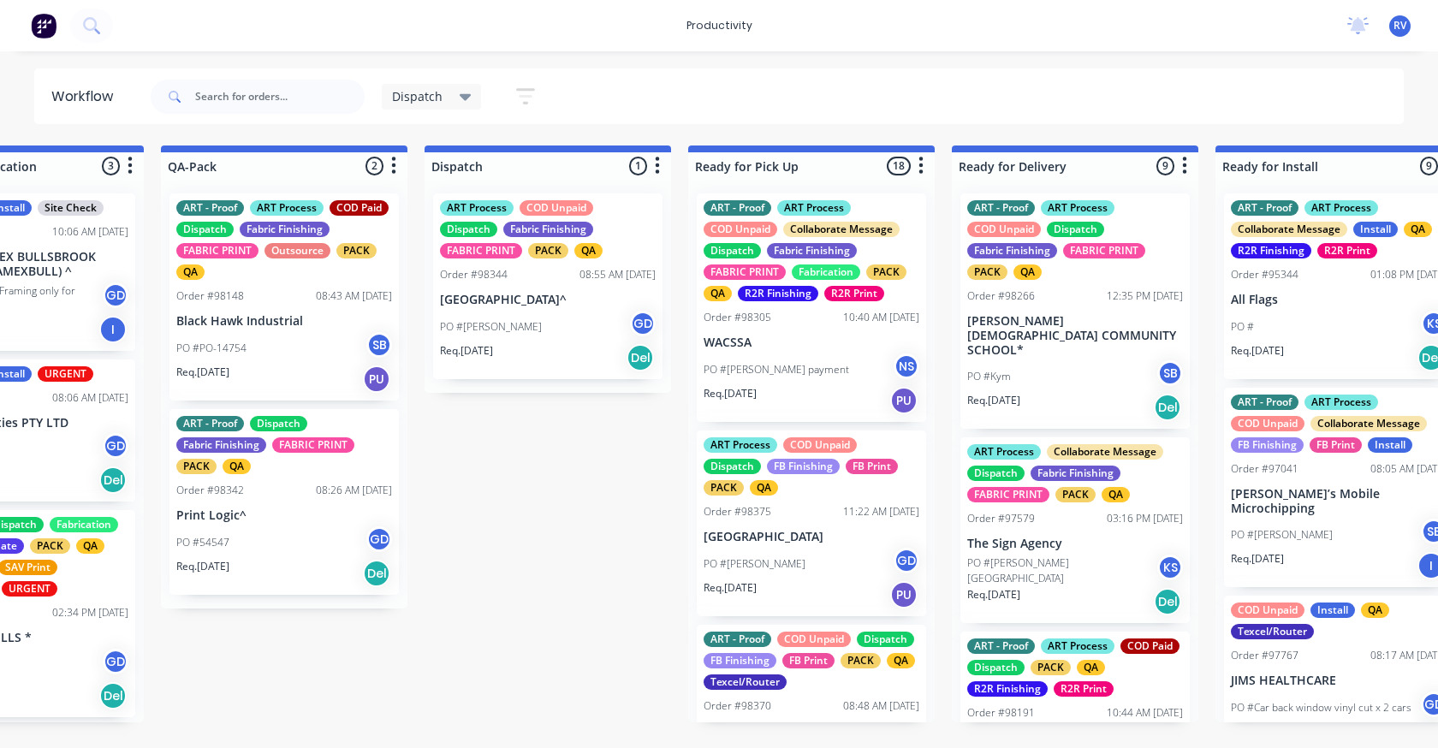
click at [1013, 366] on div "PO #Kym SB" at bounding box center [1075, 376] width 216 height 33
